Goal: Task Accomplishment & Management: Use online tool/utility

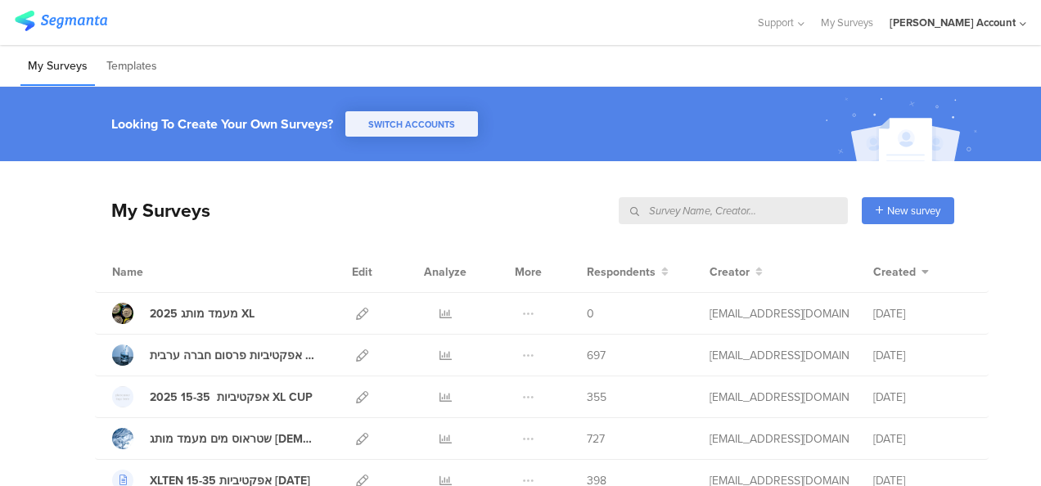
scroll to position [82, 0]
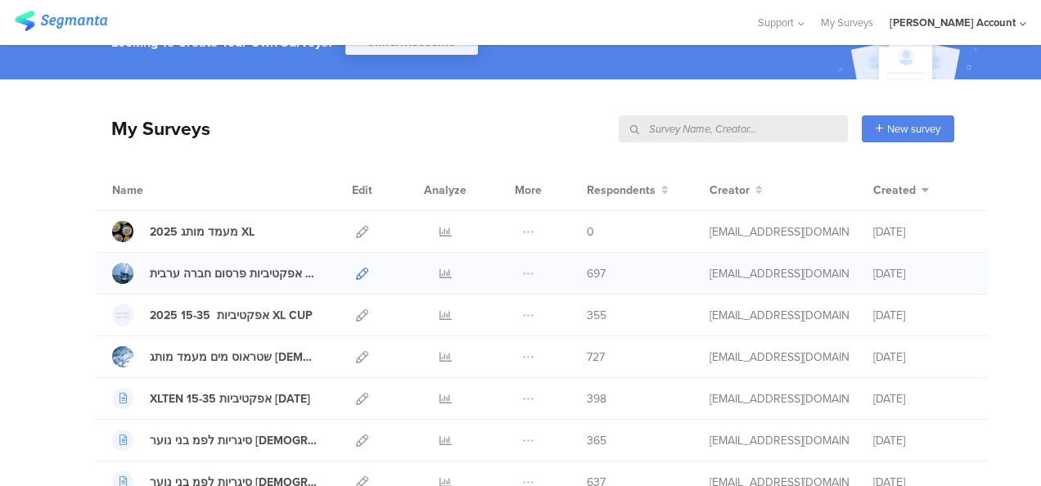
click at [356, 272] on icon at bounding box center [362, 274] width 12 height 12
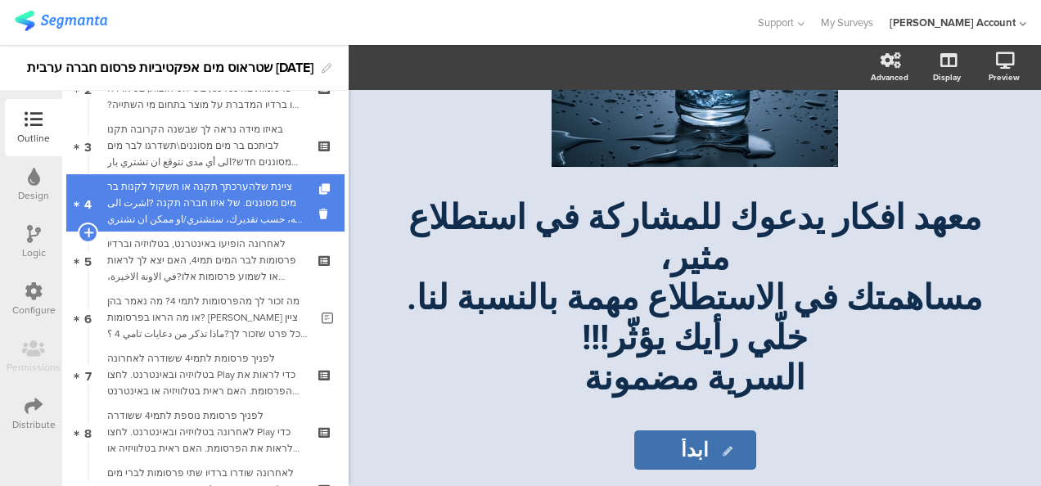
scroll to position [245, 0]
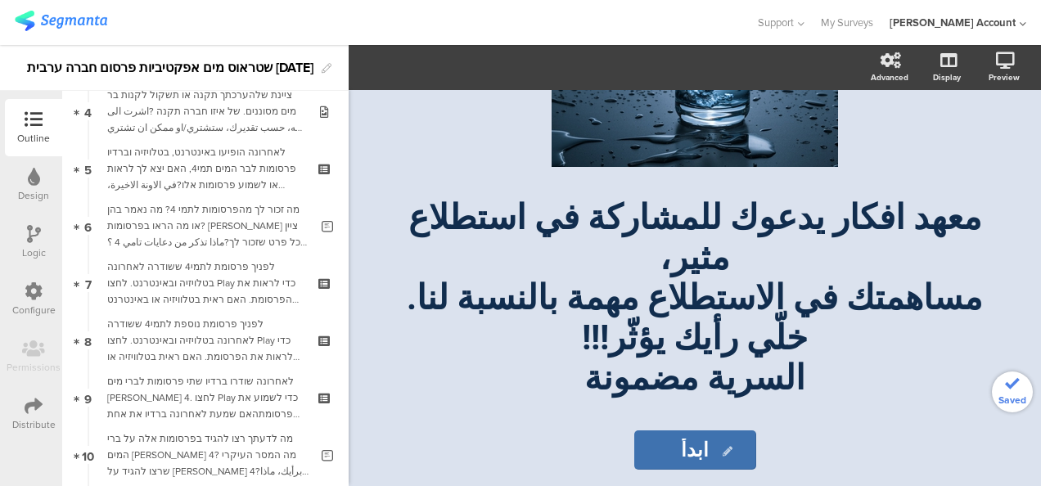
click at [236, 344] on div "לפניך פרסומת נוספת לתמי4 ששודרה לאחרונה בטלויזיה ובאינטרנט. לחצו Play כדי לראות…" at bounding box center [205, 340] width 196 height 49
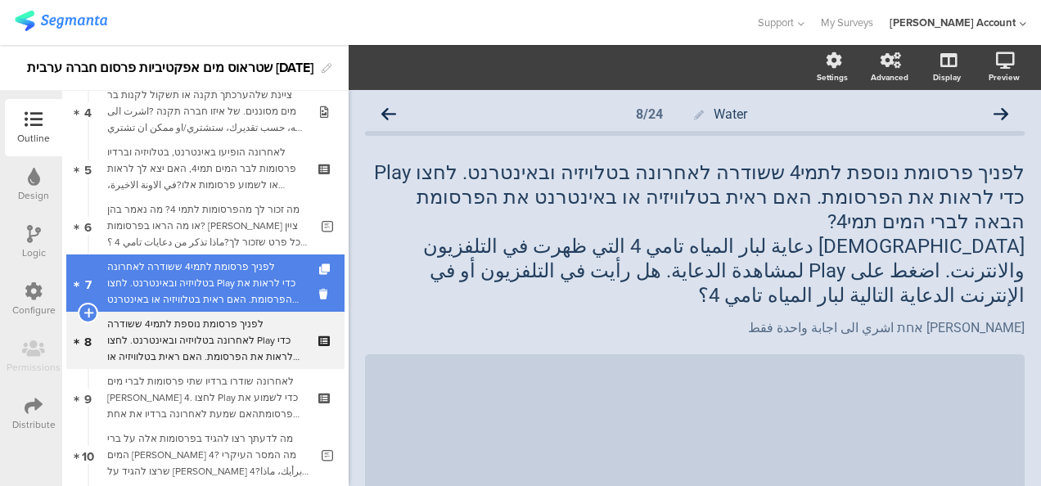
click at [231, 288] on div "לפניך פרסומת לתמי4 ששודרה לאחרונה בטלויזיה ובאינטרנט. לחצו Play כדי לראות את הפ…" at bounding box center [205, 283] width 196 height 49
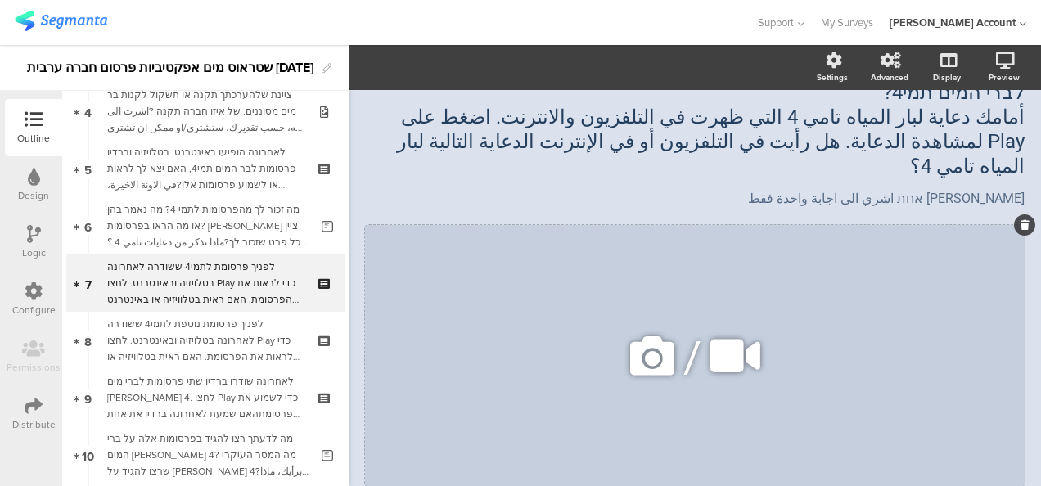
scroll to position [164, 0]
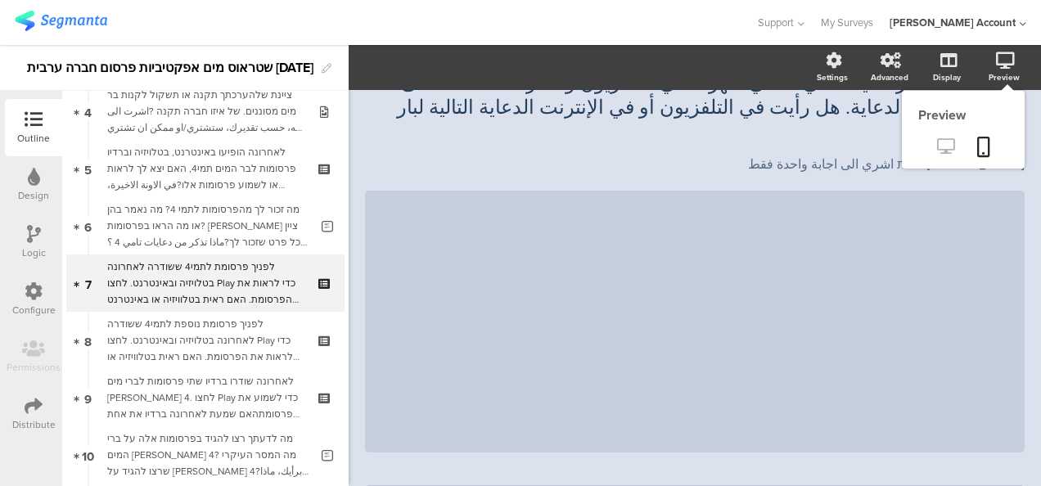
click at [937, 144] on icon at bounding box center [945, 146] width 17 height 16
